Goal: Task Accomplishment & Management: Use online tool/utility

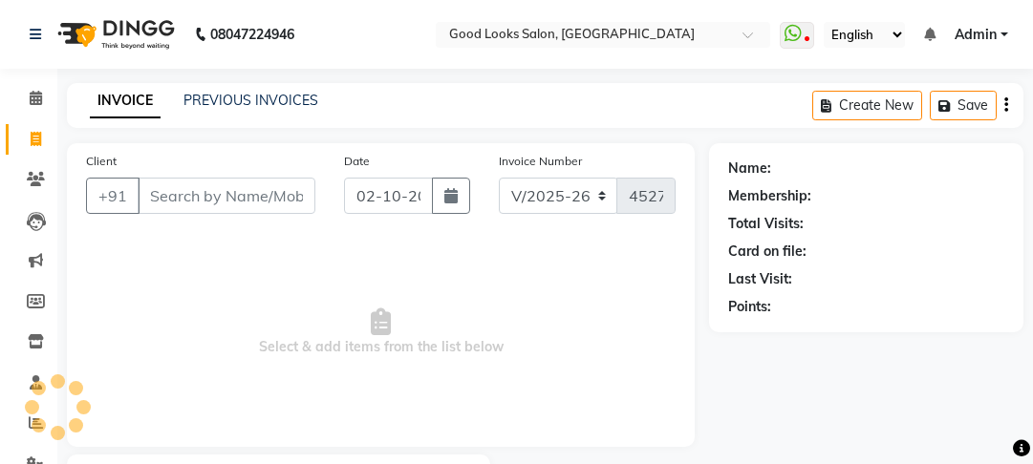
select select "4230"
select select "service"
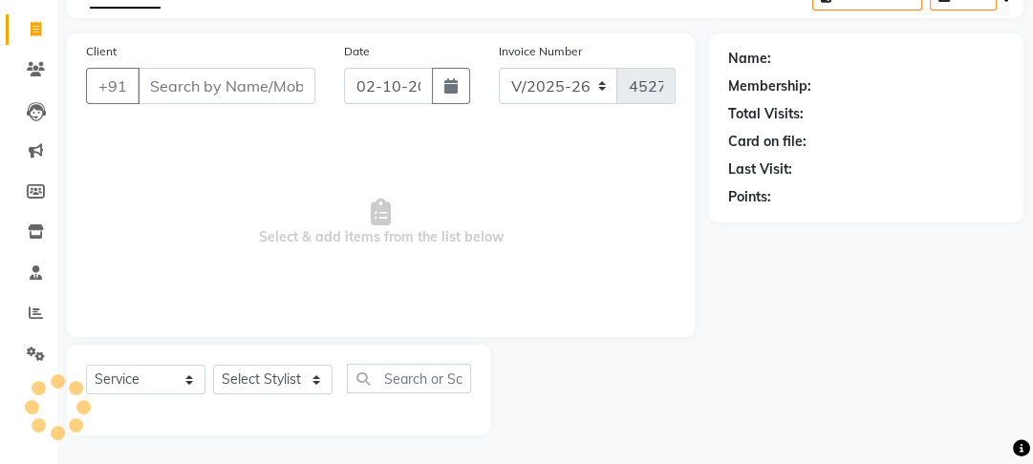
click at [193, 94] on input "Client" at bounding box center [227, 86] width 178 height 36
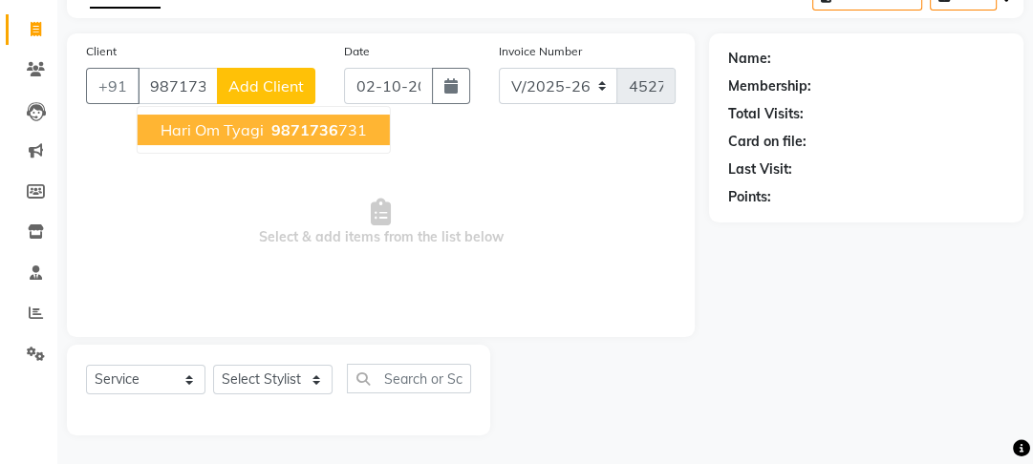
click at [241, 139] on button "hari om tyagi 9871736 731" at bounding box center [264, 130] width 252 height 31
type input "9871736731"
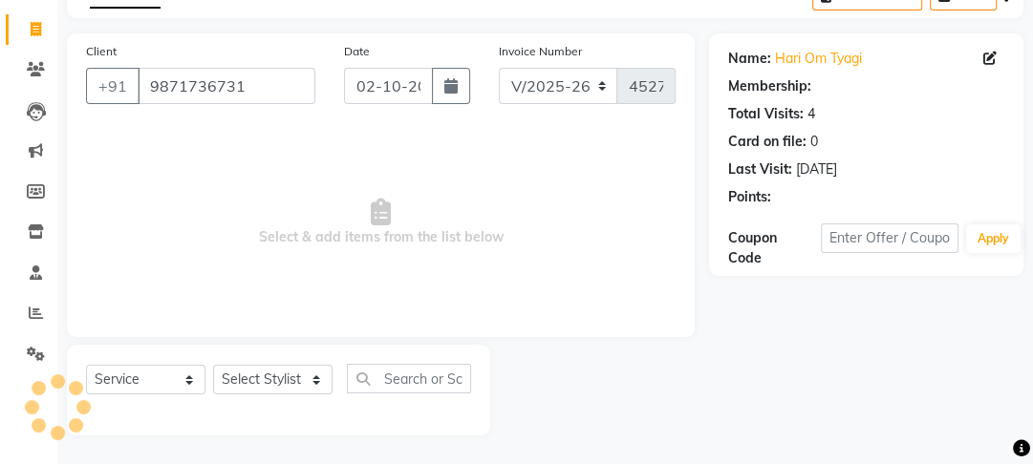
select select "1: Object"
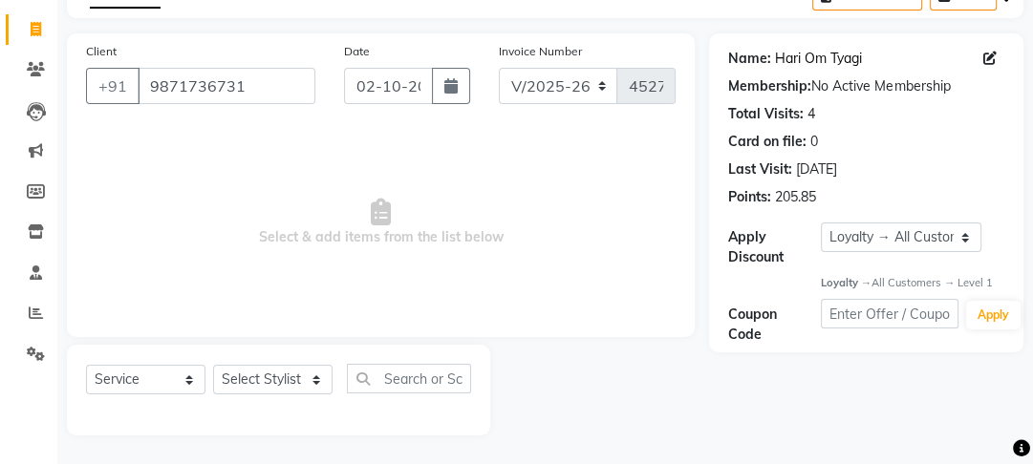
click at [810, 67] on link "Hari Om Tyagi" at bounding box center [818, 59] width 87 height 20
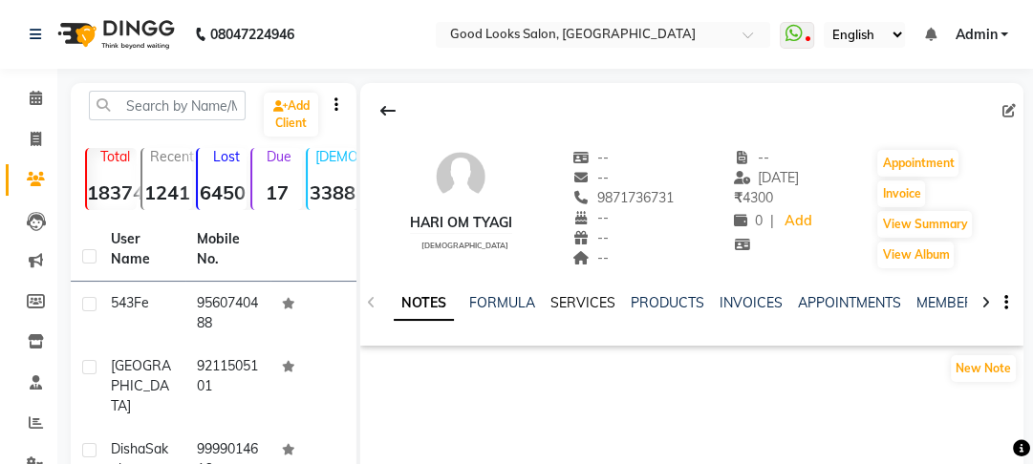
click at [596, 308] on link "SERVICES" at bounding box center [582, 302] width 65 height 17
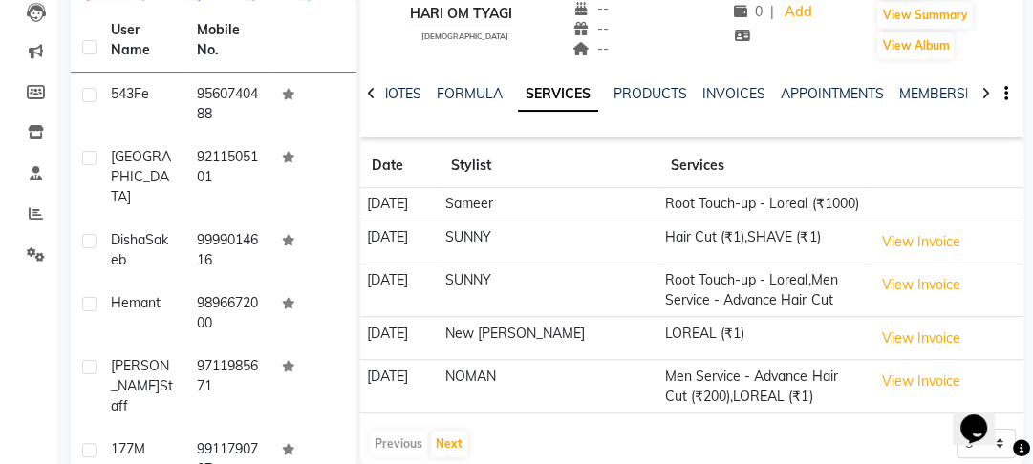
scroll to position [229, 0]
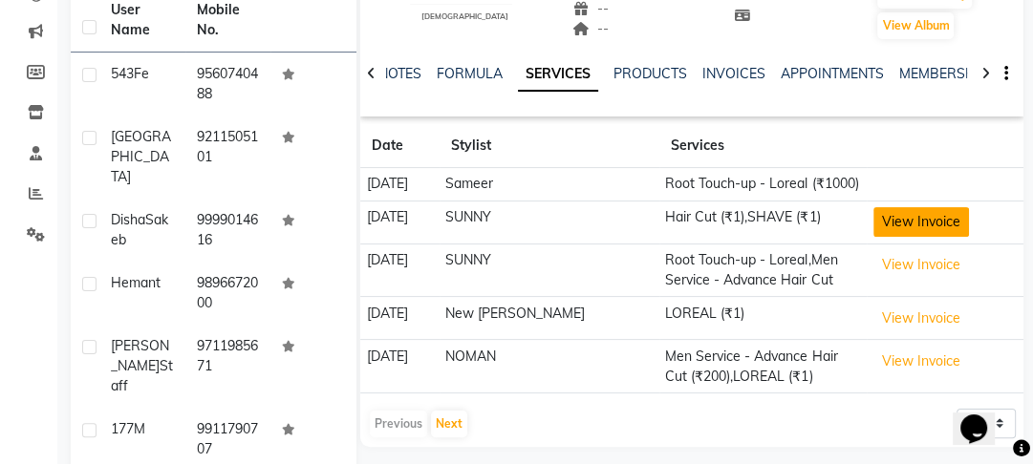
click at [873, 226] on button "View Invoice" at bounding box center [921, 222] width 96 height 30
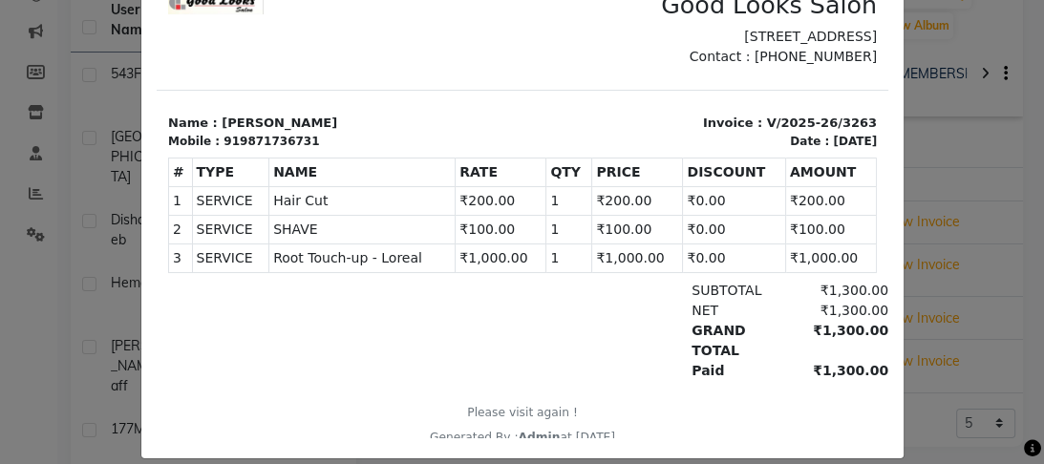
scroll to position [194, 0]
